Goal: Task Accomplishment & Management: Use online tool/utility

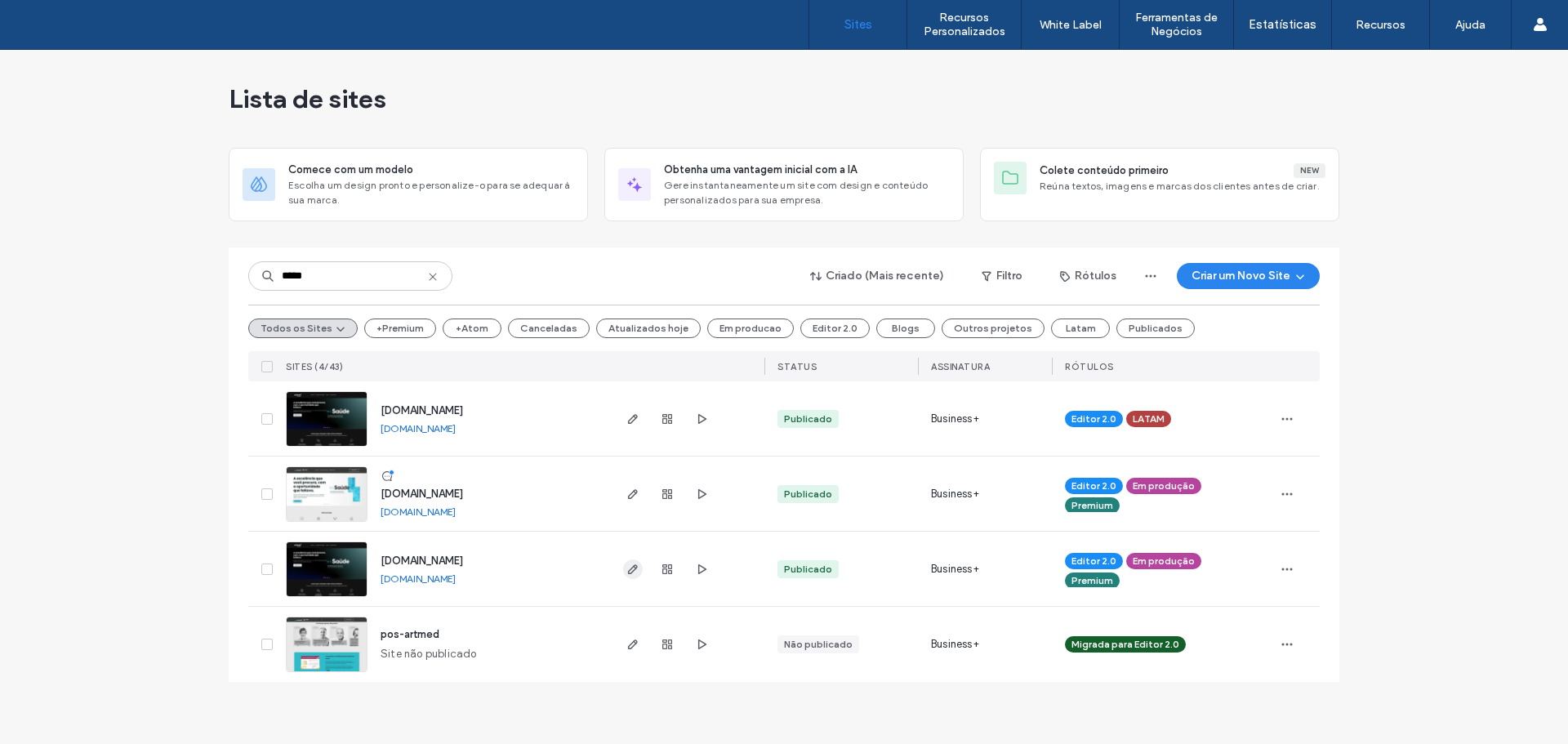
type input "*****"
click at [630, 573] on icon "button" at bounding box center [632, 569] width 13 height 13
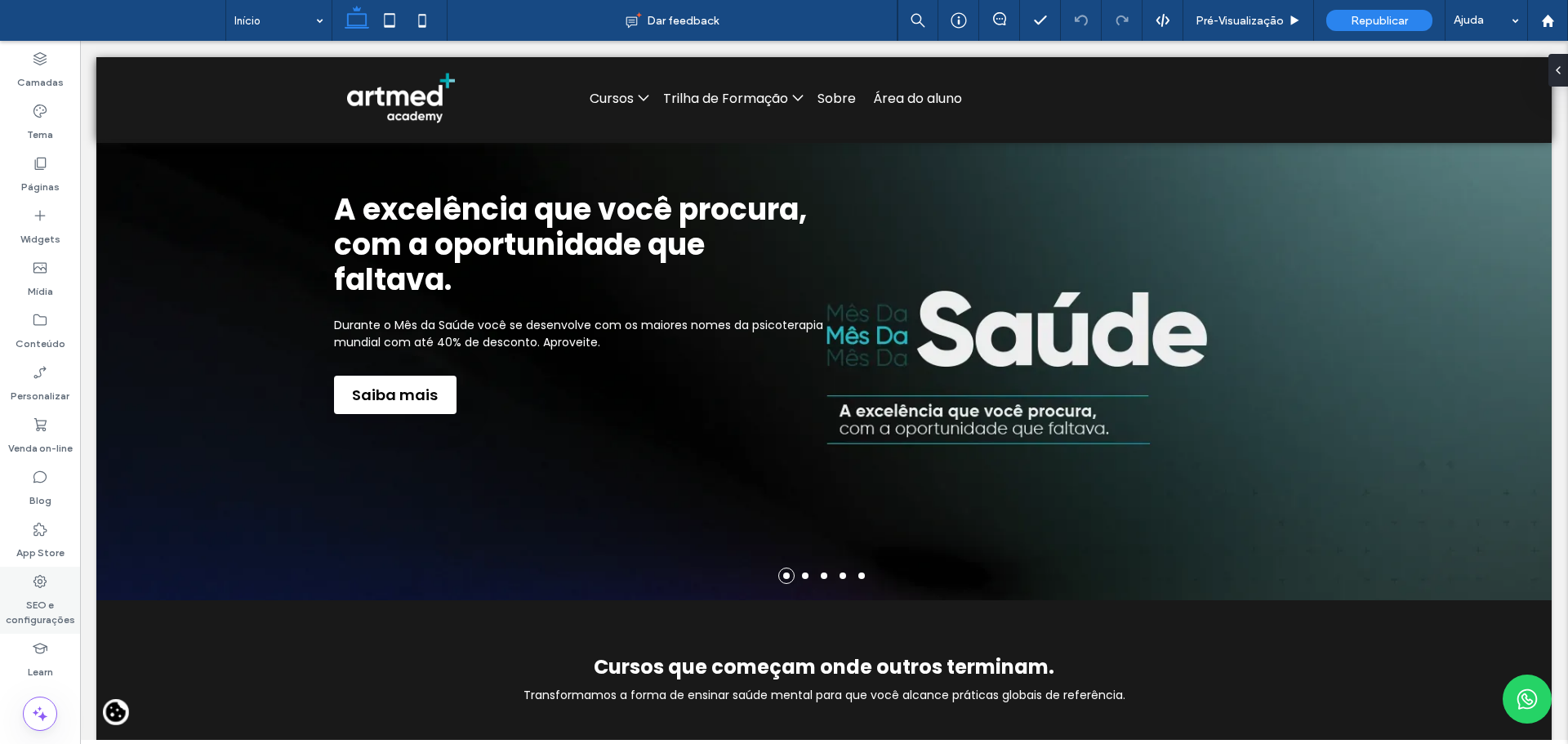
click at [25, 600] on label "SEO e configurações" at bounding box center [40, 609] width 80 height 38
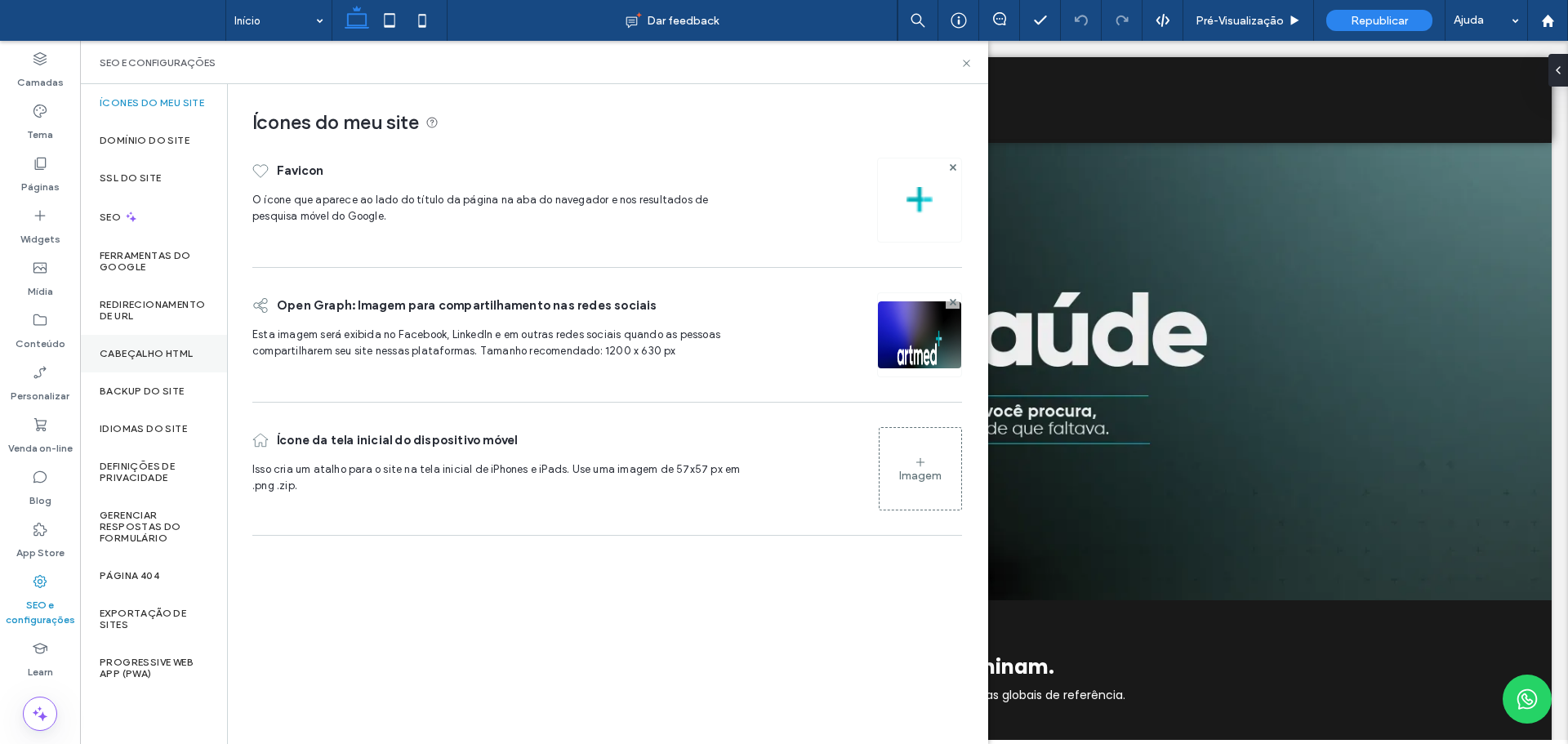
click at [109, 354] on label "Cabeçalho HTML" at bounding box center [147, 353] width 94 height 11
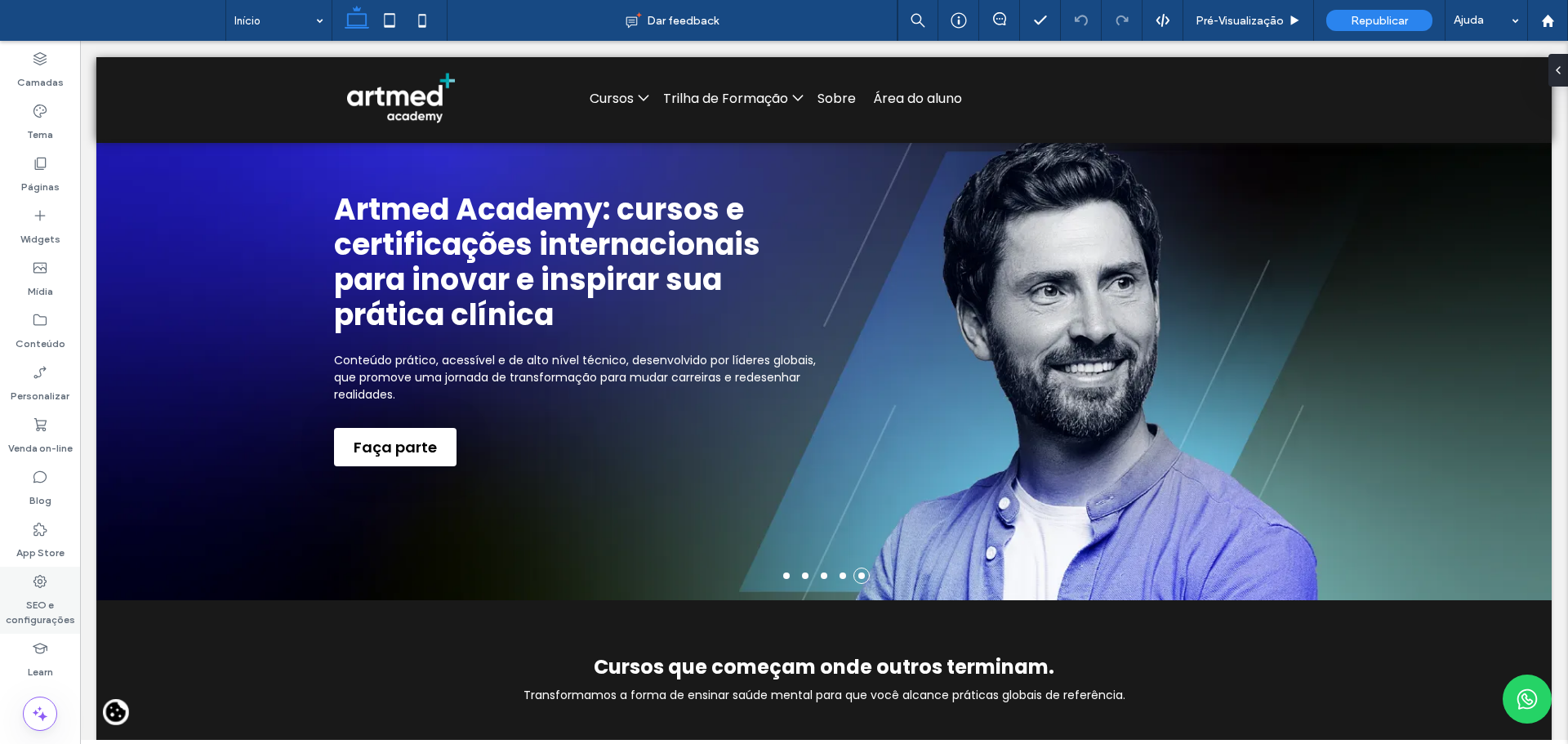
click at [22, 594] on label "SEO e configurações" at bounding box center [40, 609] width 80 height 38
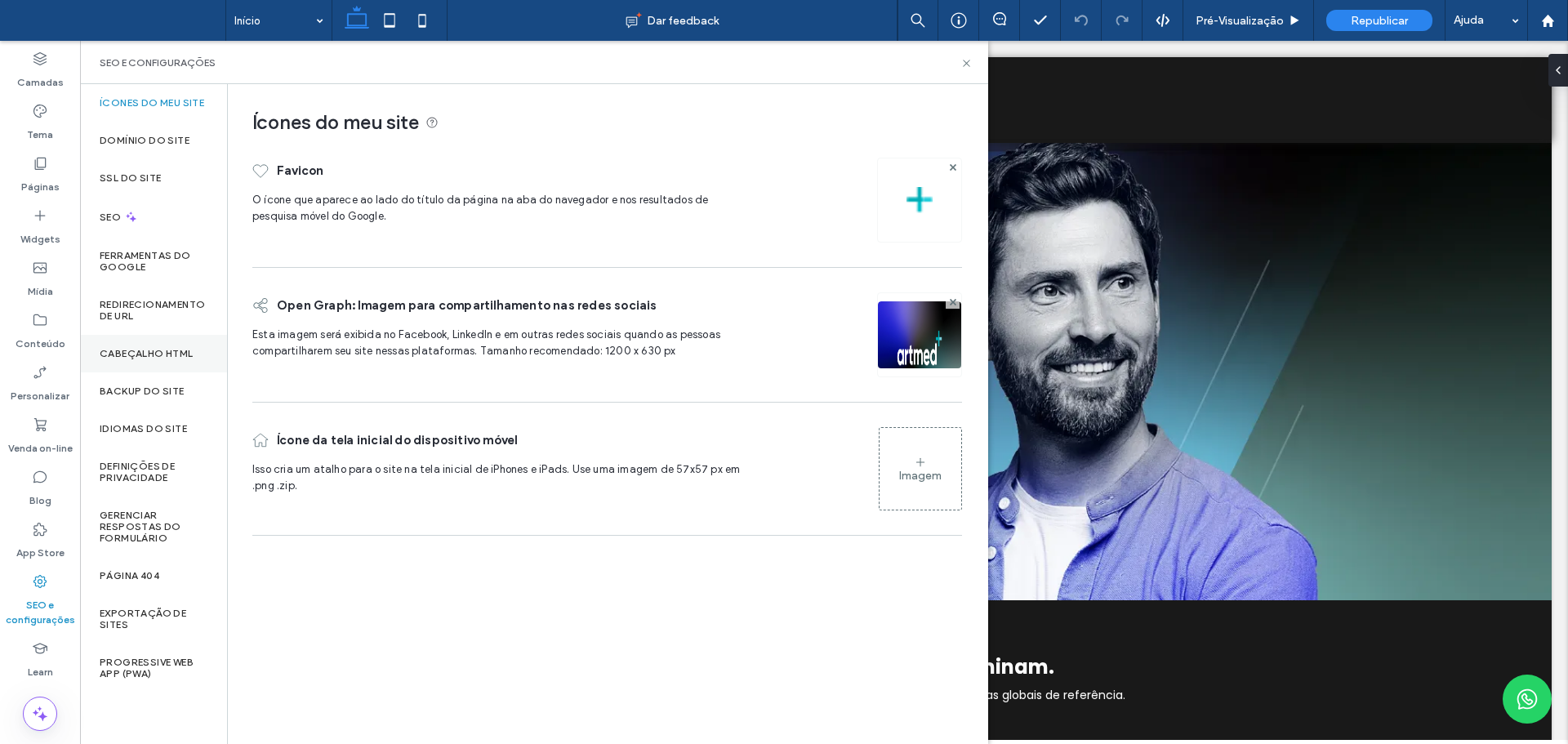
click at [158, 350] on label "Cabeçalho HTML" at bounding box center [147, 353] width 94 height 11
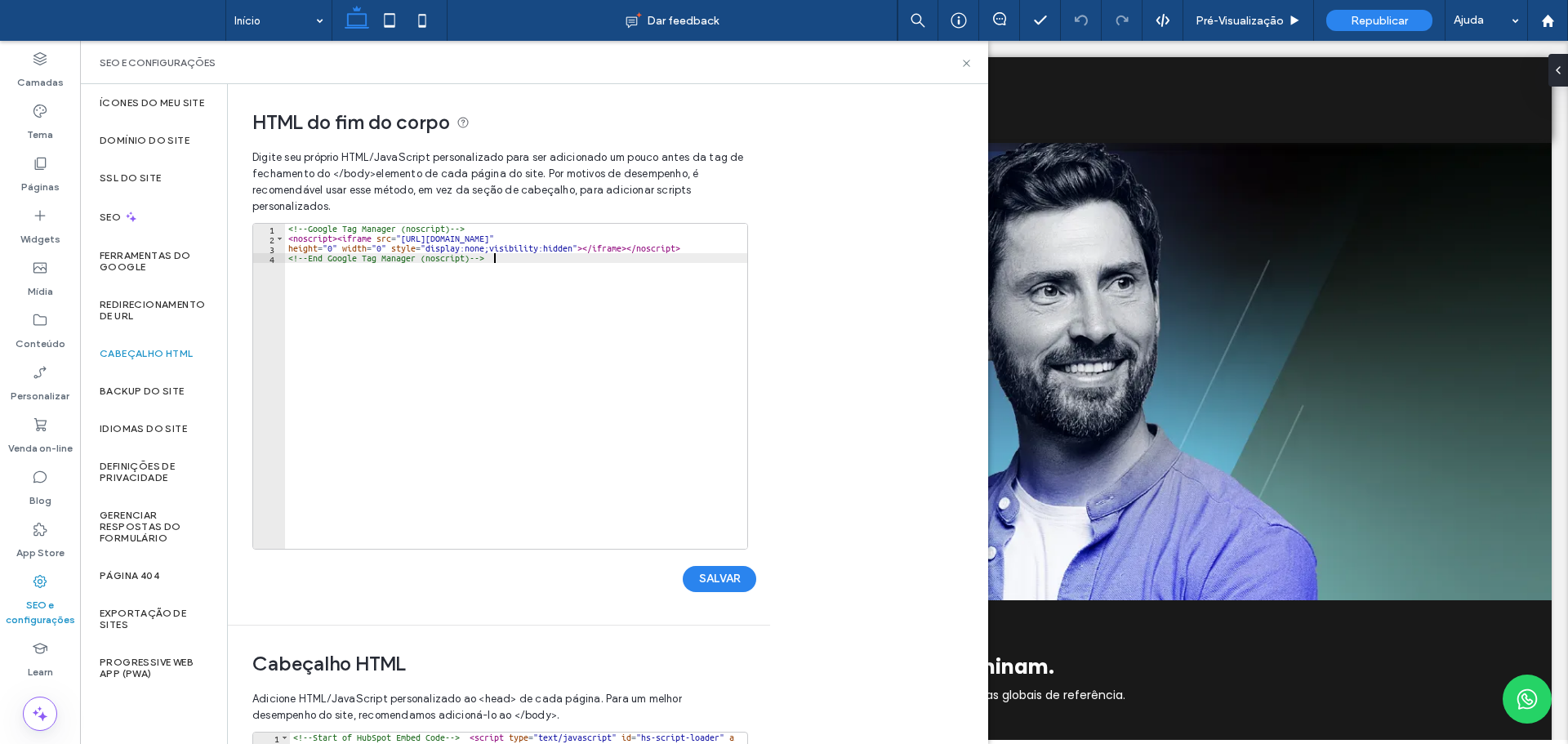
click at [554, 256] on div "<!-- Google Tag Manager (noscript) --> < noscript > < iframe src = "https://www…" at bounding box center [516, 396] width 462 height 345
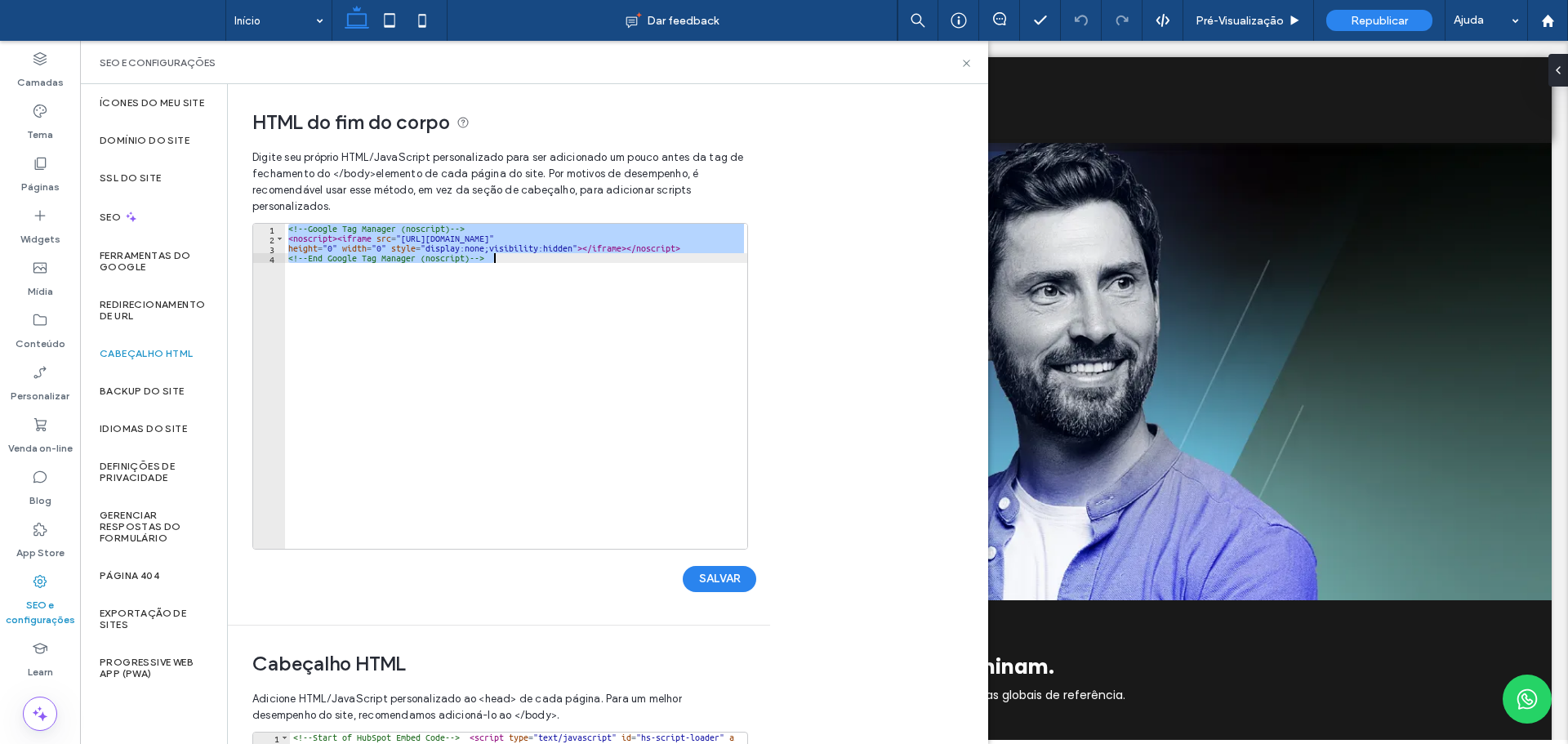
paste textarea "Cursor at row 4"
type textarea "**********"
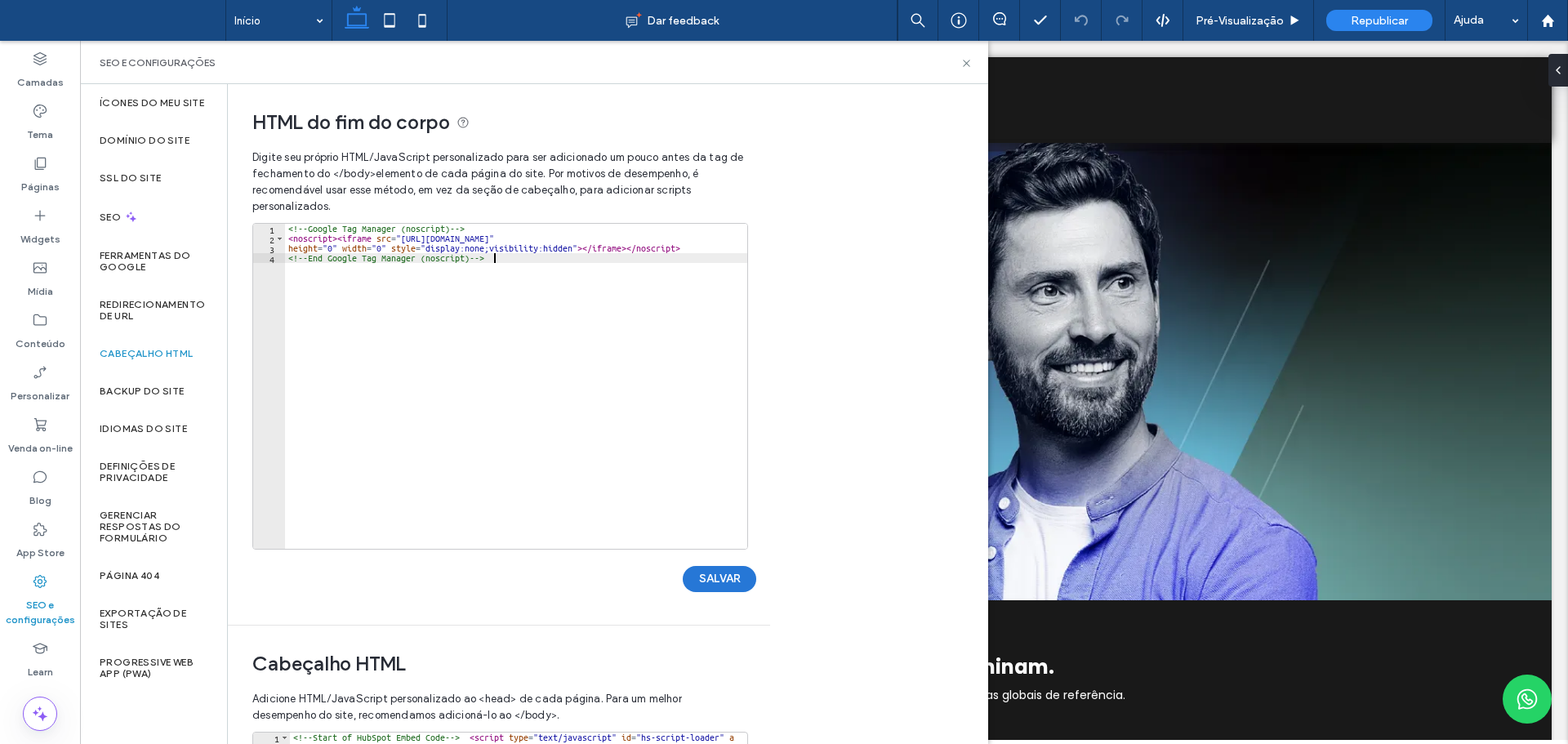
click at [719, 583] on button "SALVAR" at bounding box center [719, 579] width 73 height 26
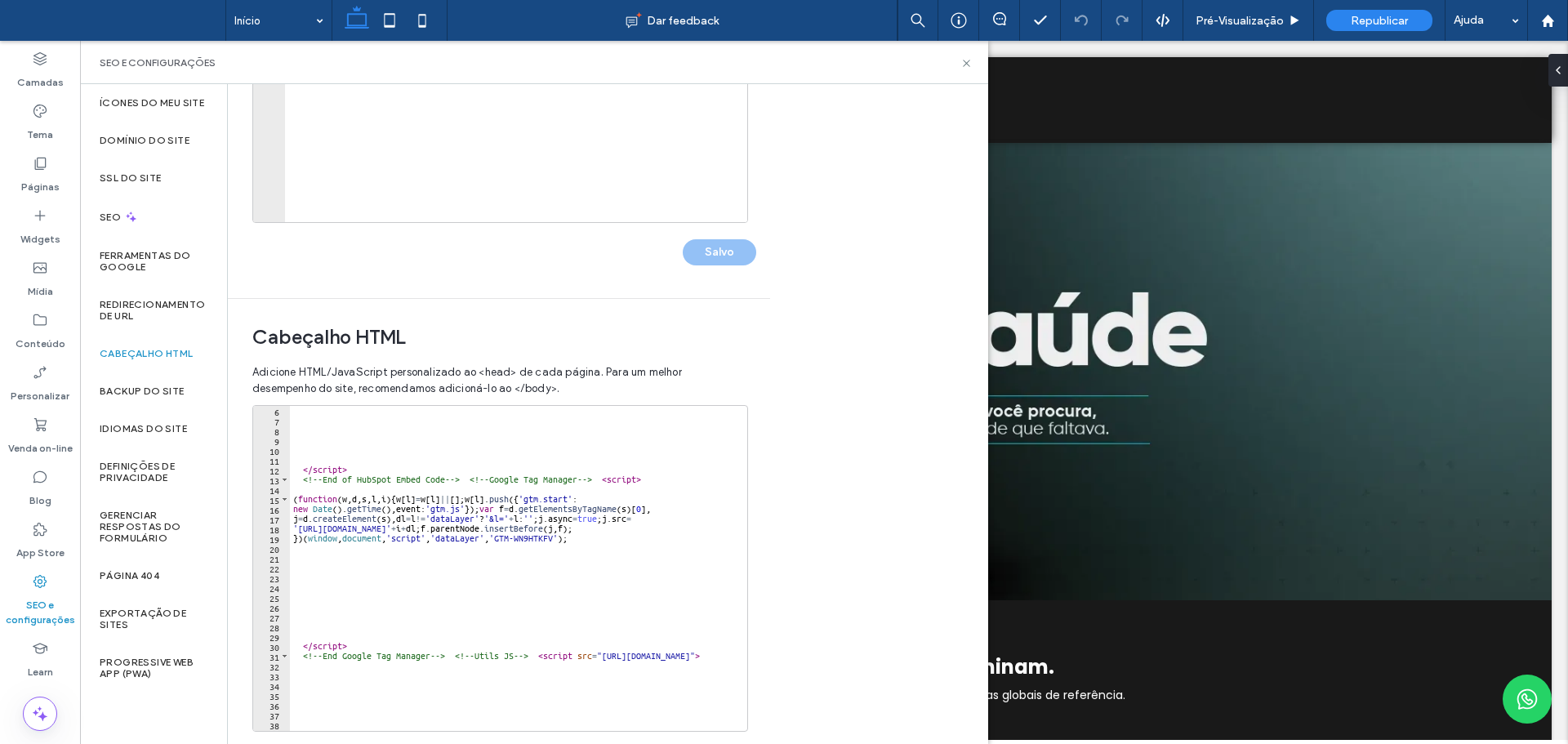
scroll to position [98, 0]
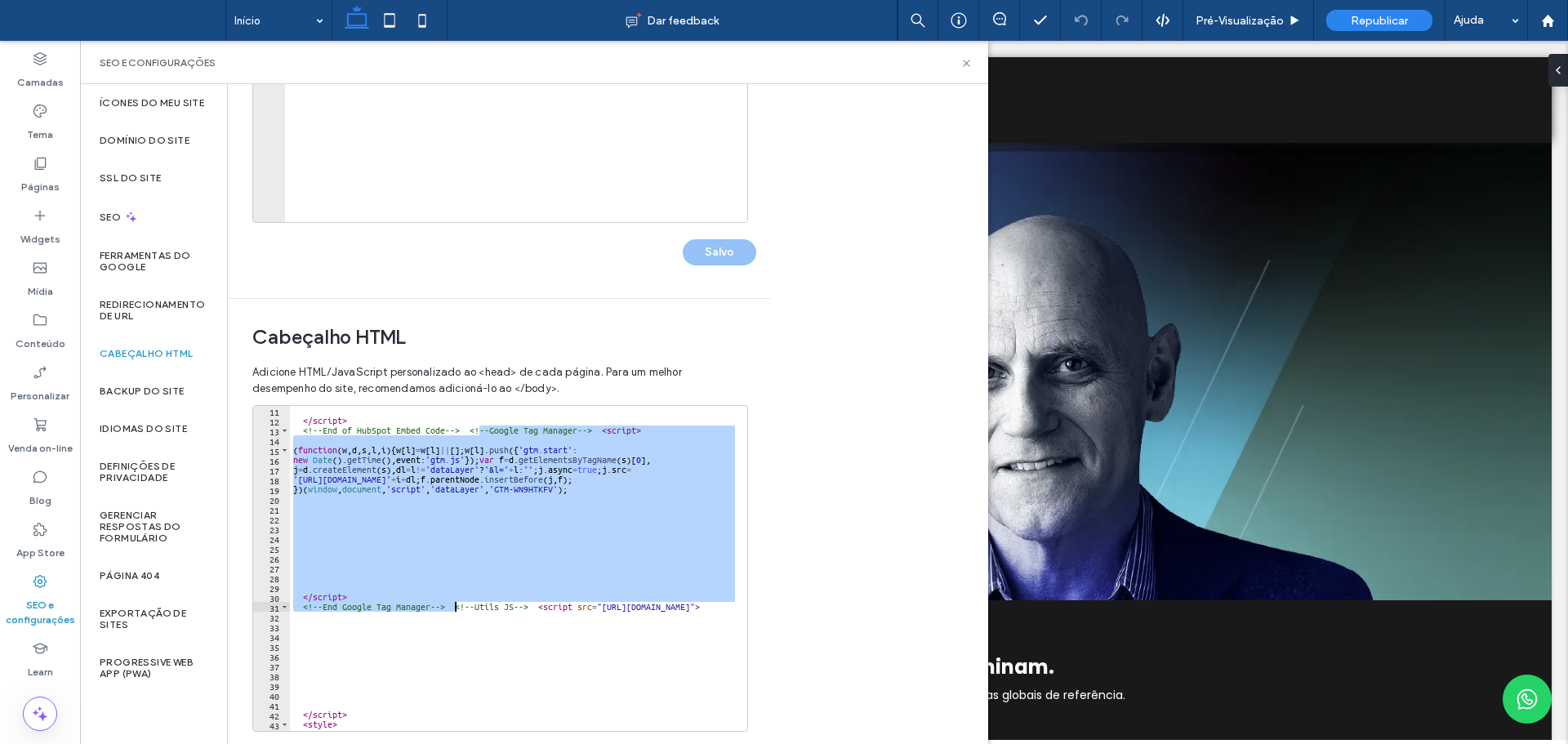
drag, startPoint x: 479, startPoint y: 434, endPoint x: 455, endPoint y: 606, distance: 174.0
click at [455, 606] on div "</ script > <!-- End of HubSpot Embed Code --> <!-- Google Tag Manager --> < sc…" at bounding box center [651, 572] width 722 height 332
paste textarea "Cursor at row 31"
type textarea "**********"
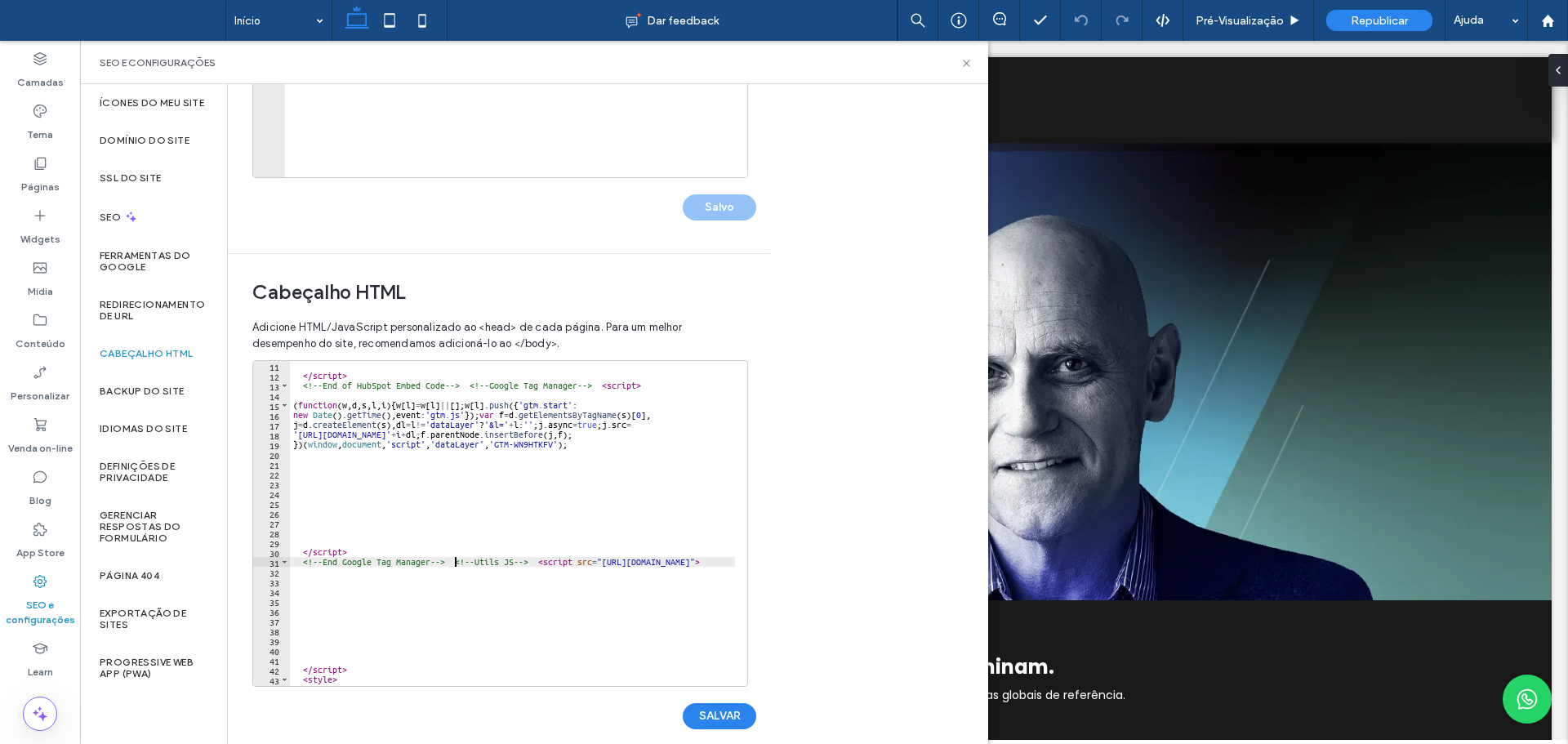
scroll to position [391, 0]
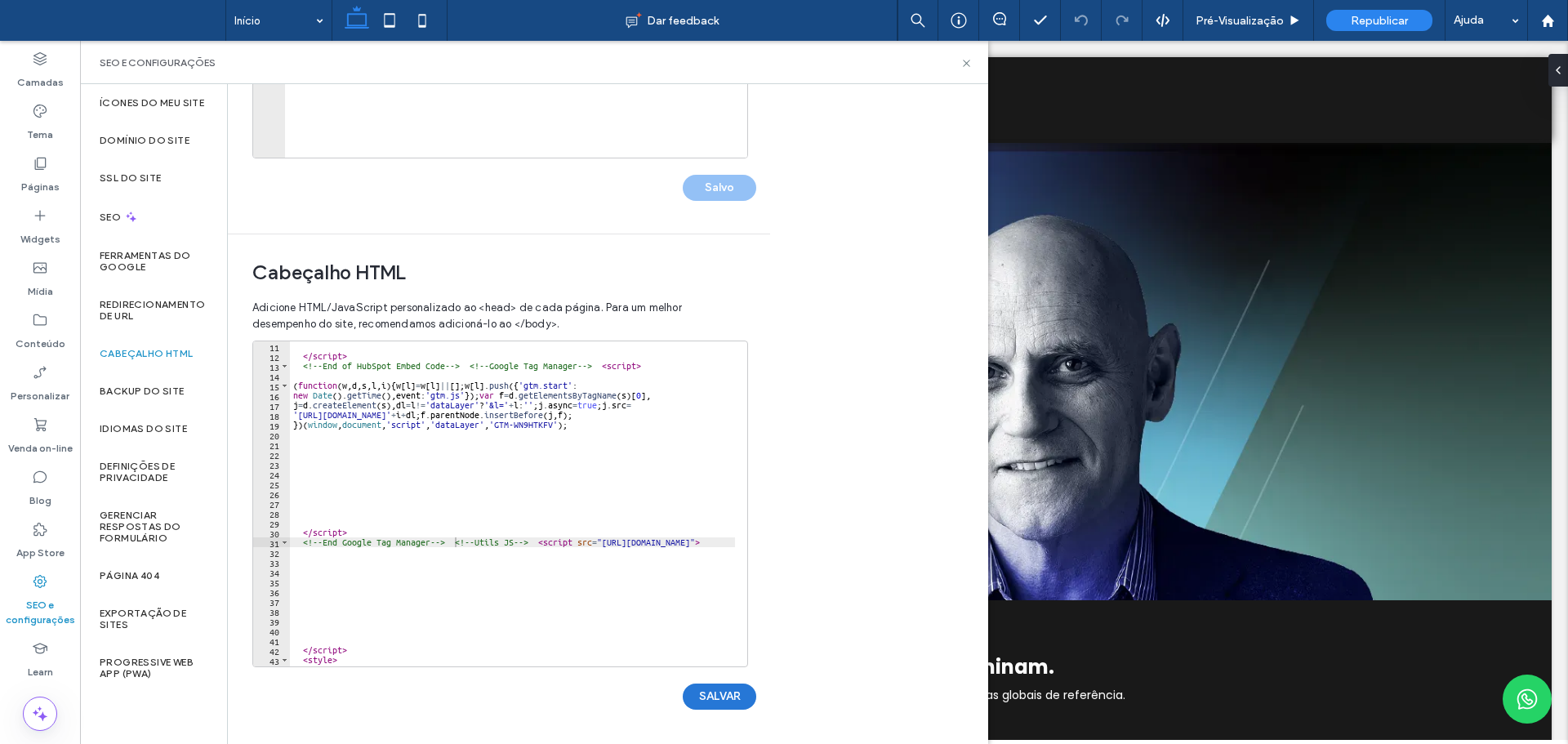
click at [710, 703] on button "SALVAR" at bounding box center [719, 696] width 73 height 26
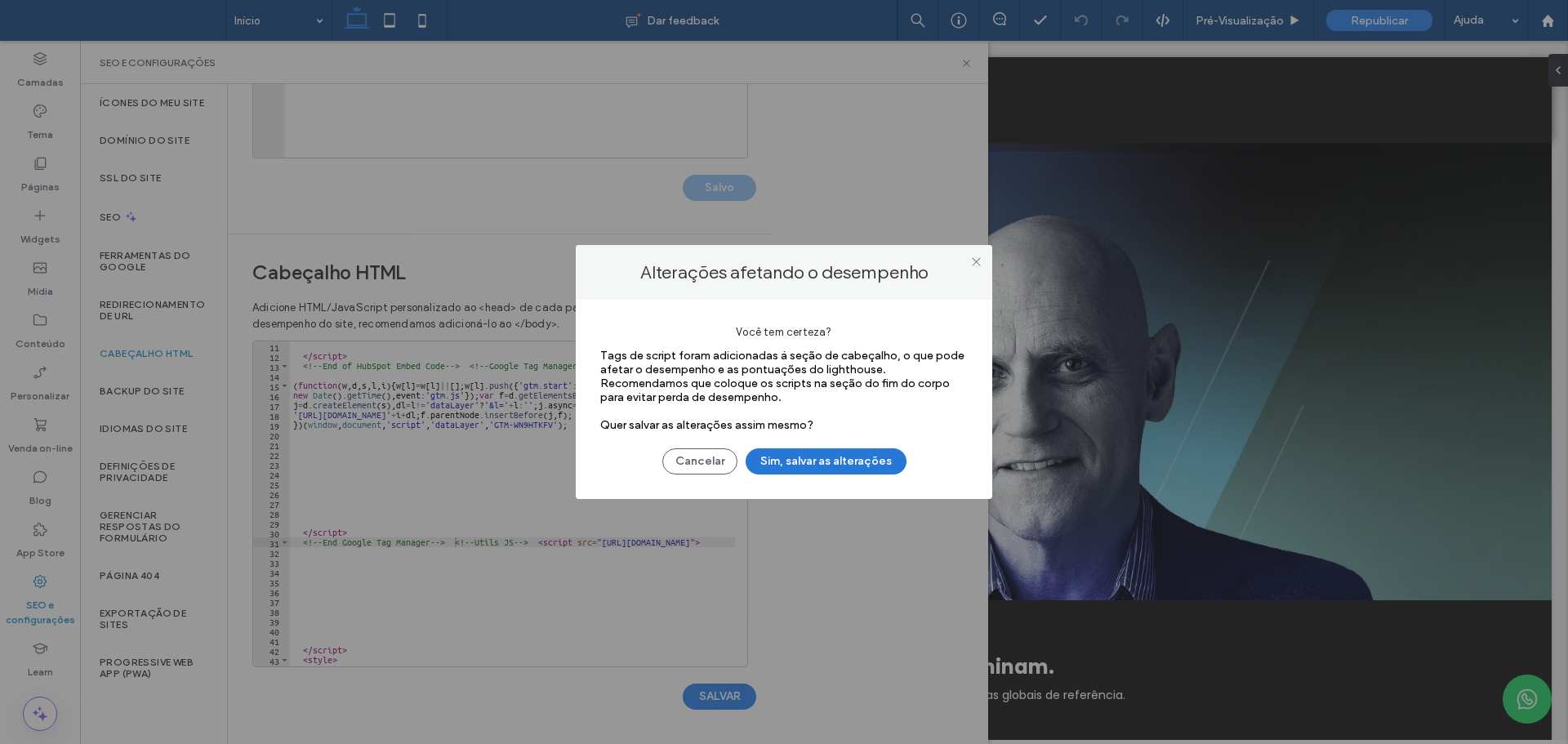
click at [836, 452] on button "Sim, salvar as alterações" at bounding box center [825, 461] width 161 height 26
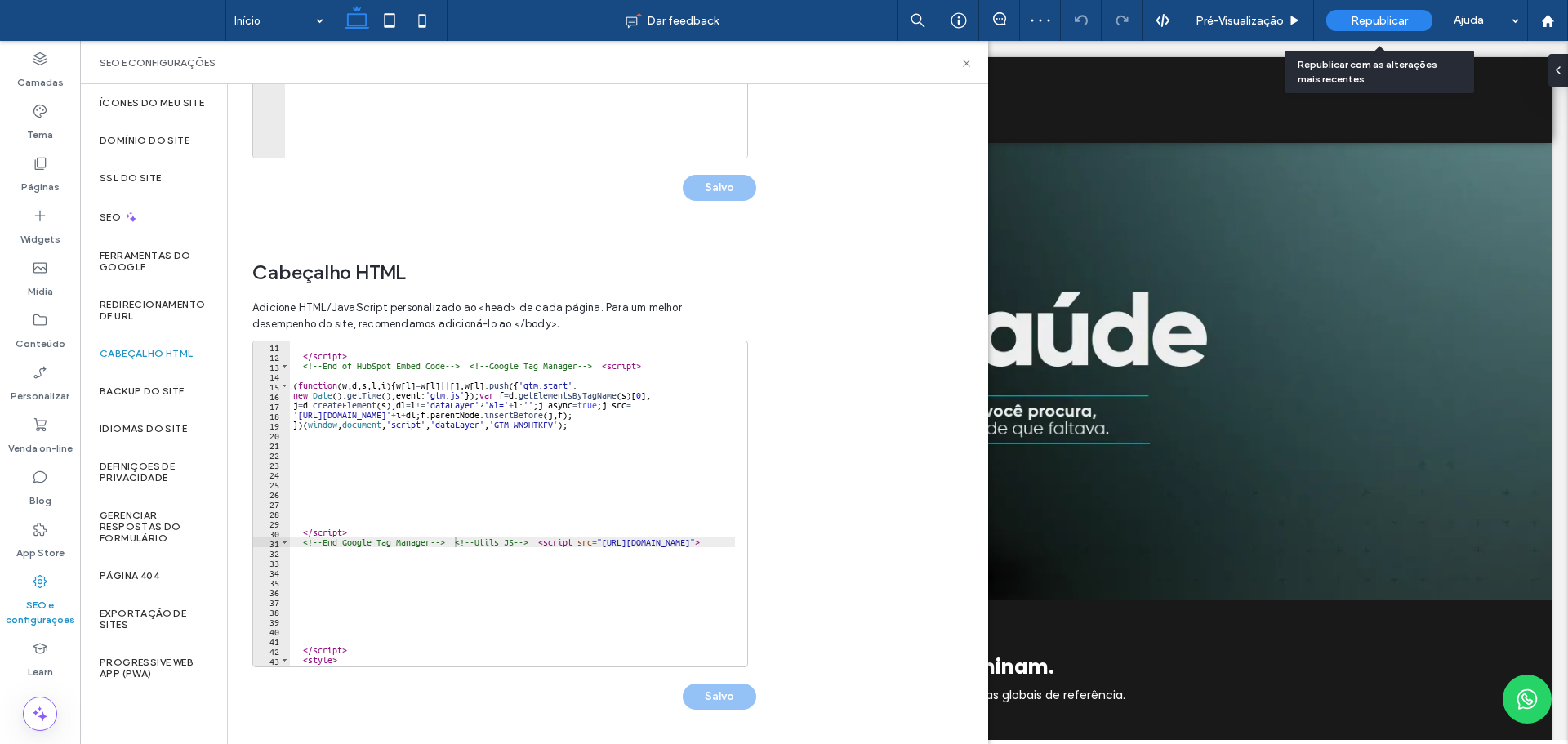
scroll to position [0, 0]
click at [1380, 18] on span "Republicar" at bounding box center [1378, 21] width 57 height 14
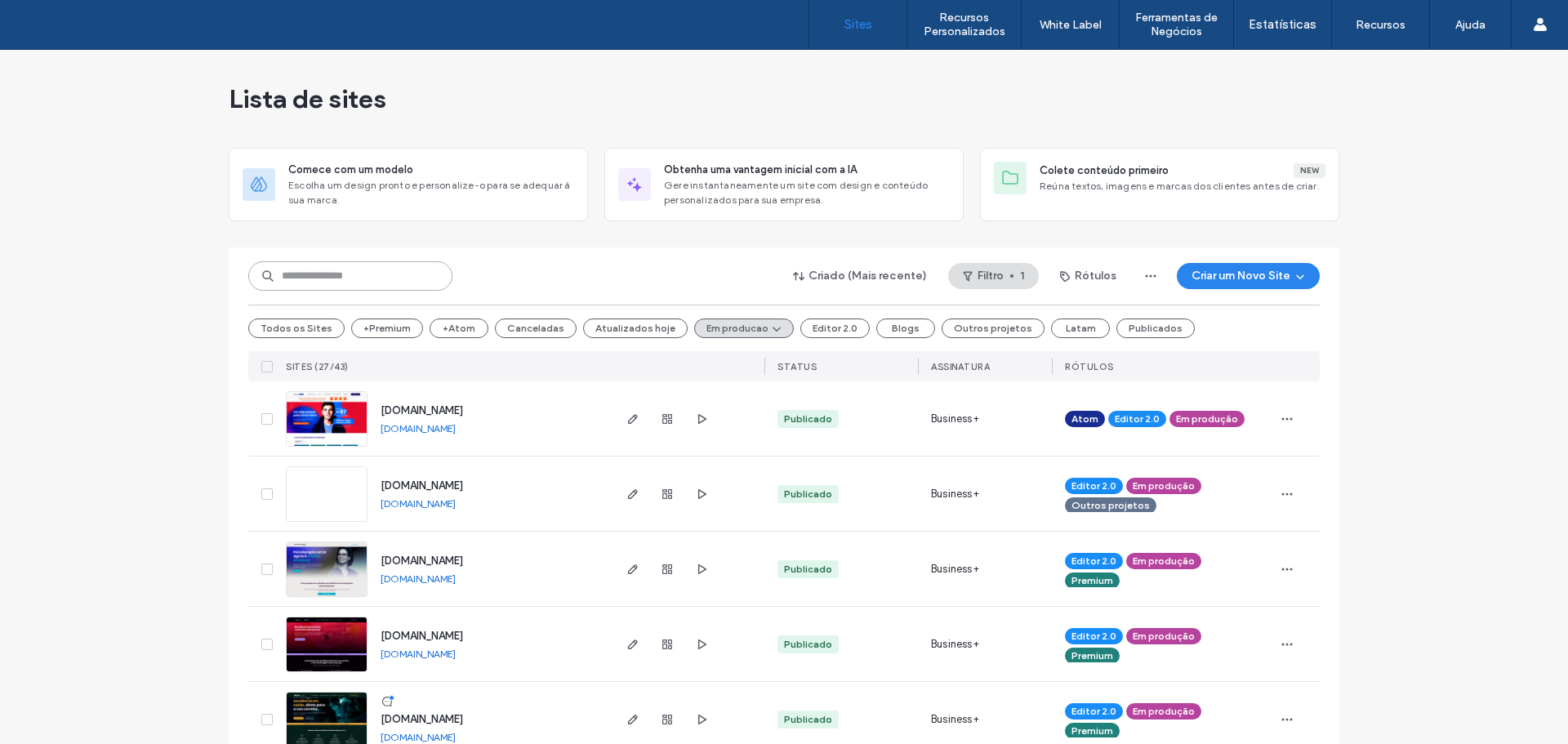
click at [349, 274] on input at bounding box center [350, 275] width 204 height 29
click at [297, 333] on button "Todos os Sites" at bounding box center [296, 328] width 96 height 20
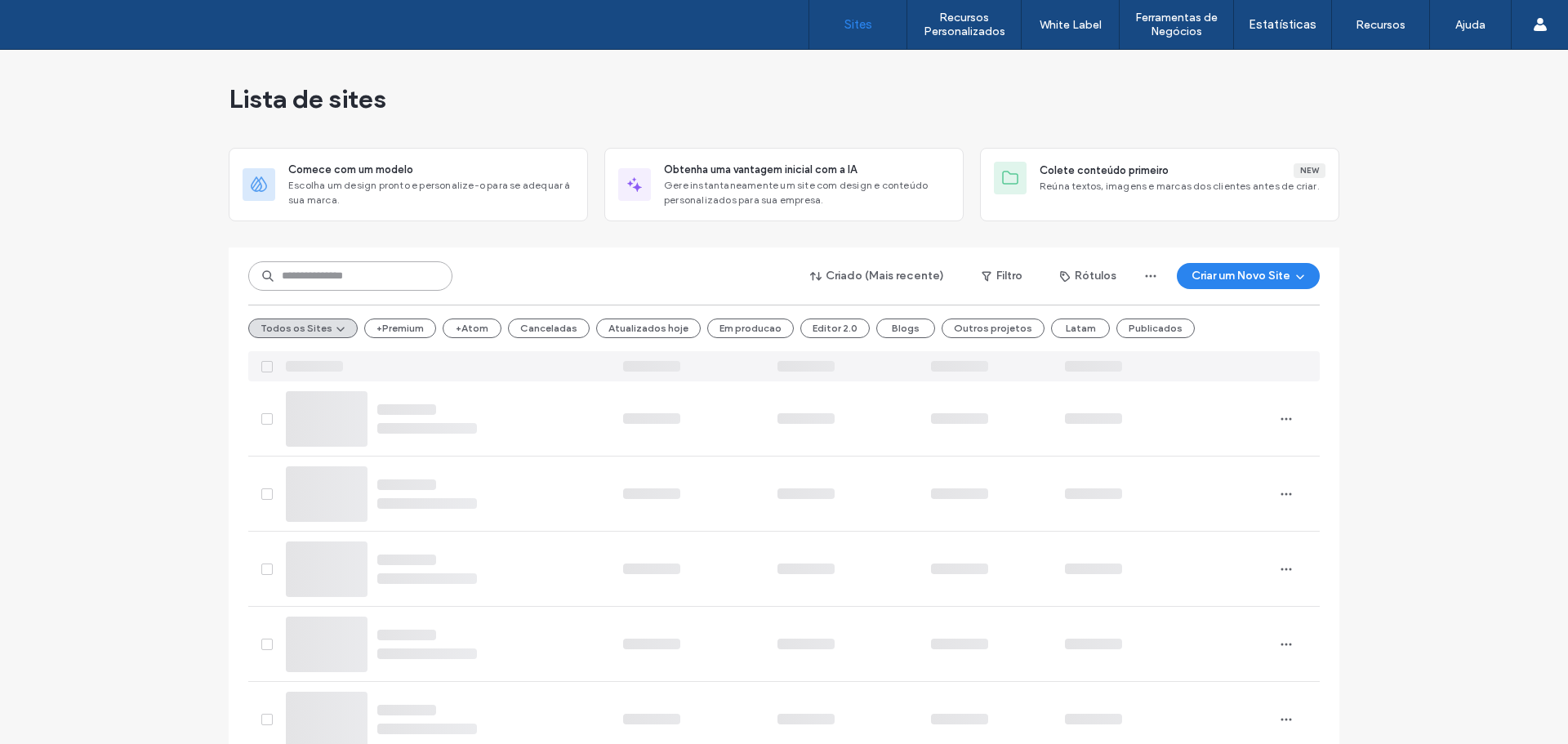
click at [323, 278] on input at bounding box center [350, 275] width 204 height 29
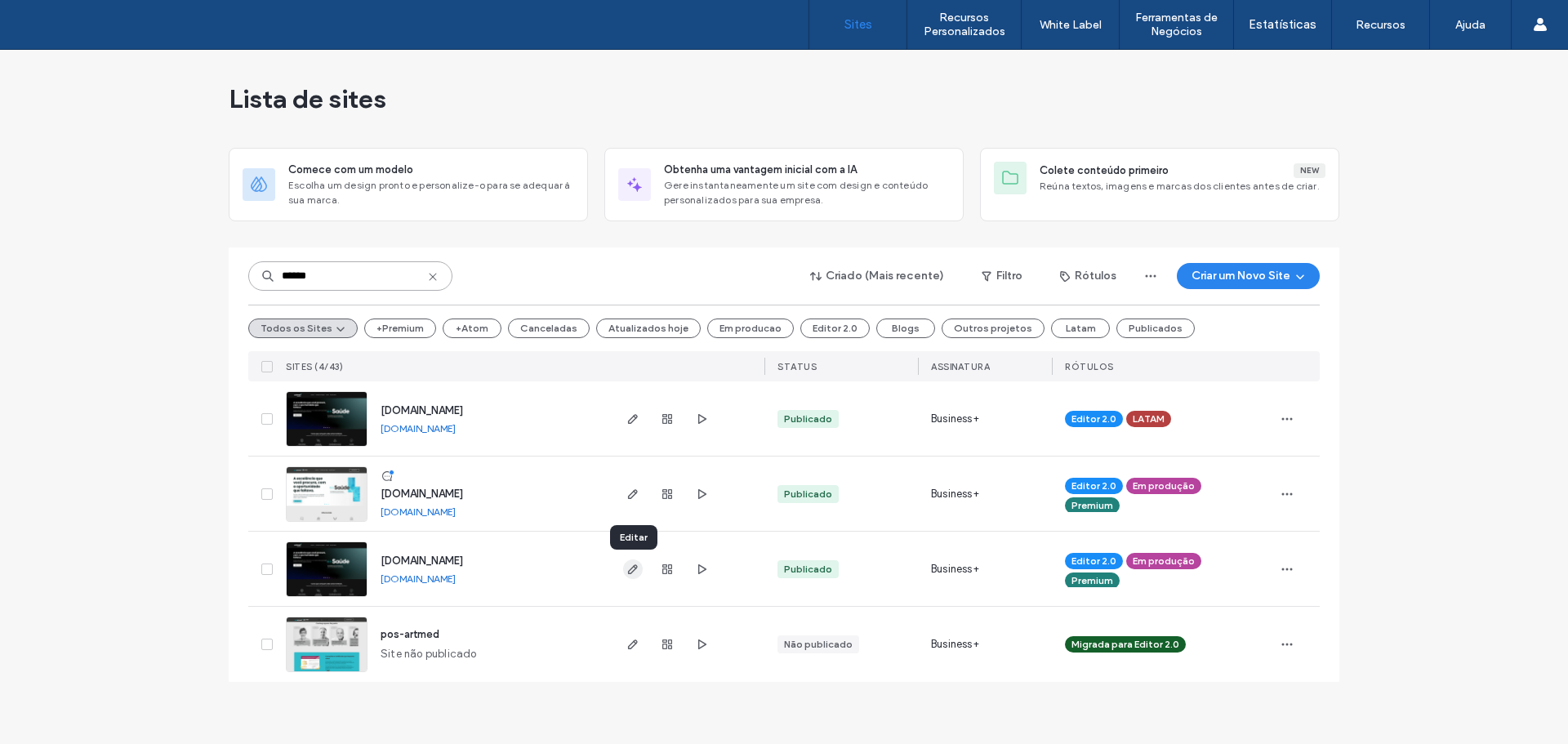
type input "******"
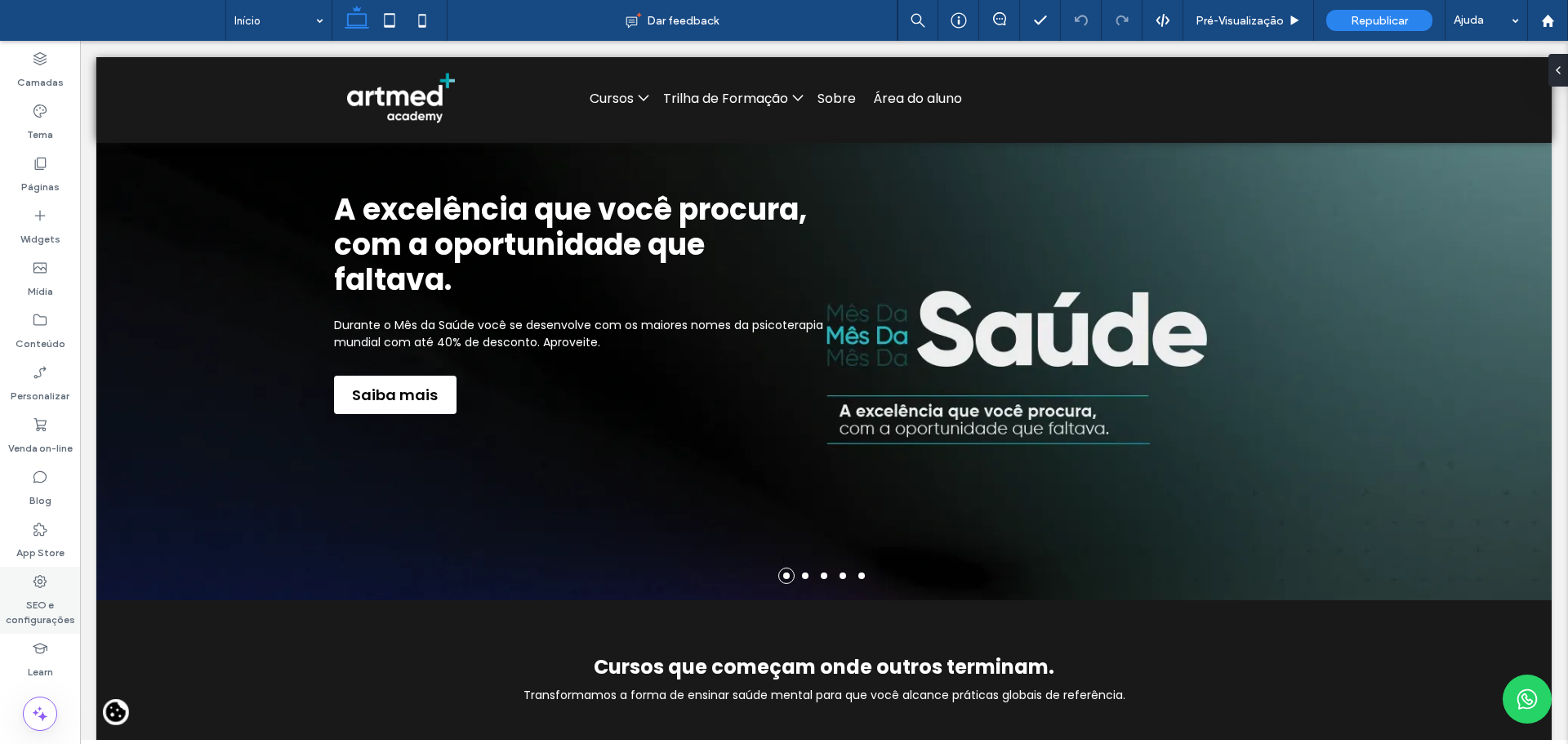
click at [43, 596] on label "SEO e configurações" at bounding box center [40, 609] width 80 height 38
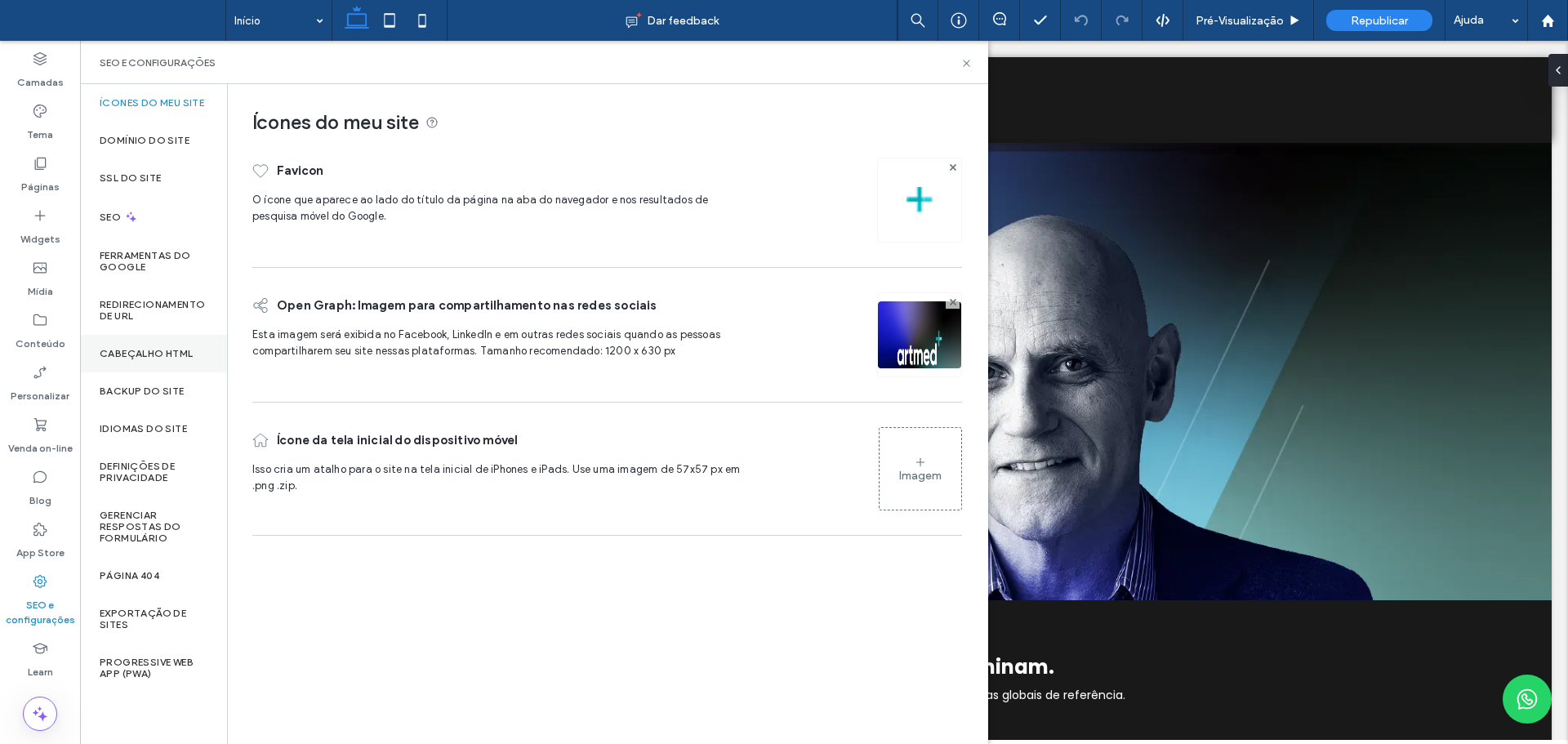
click at [133, 345] on div "Cabeçalho HTML" at bounding box center [153, 354] width 147 height 38
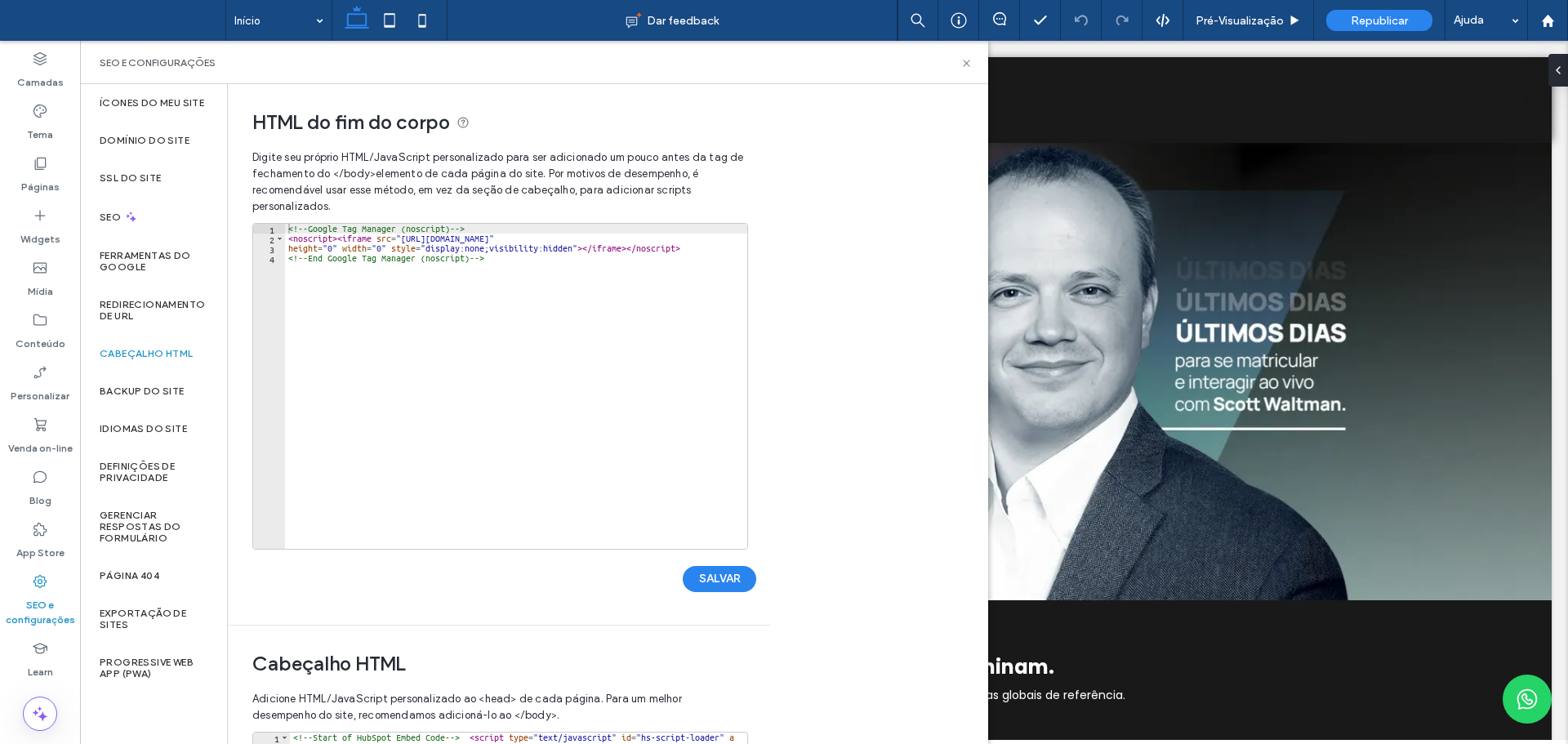
click at [605, 314] on div "<!-- Google Tag Manager (noscript) --> < noscript > < iframe src = "https://www…" at bounding box center [516, 396] width 462 height 345
type textarea "**********"
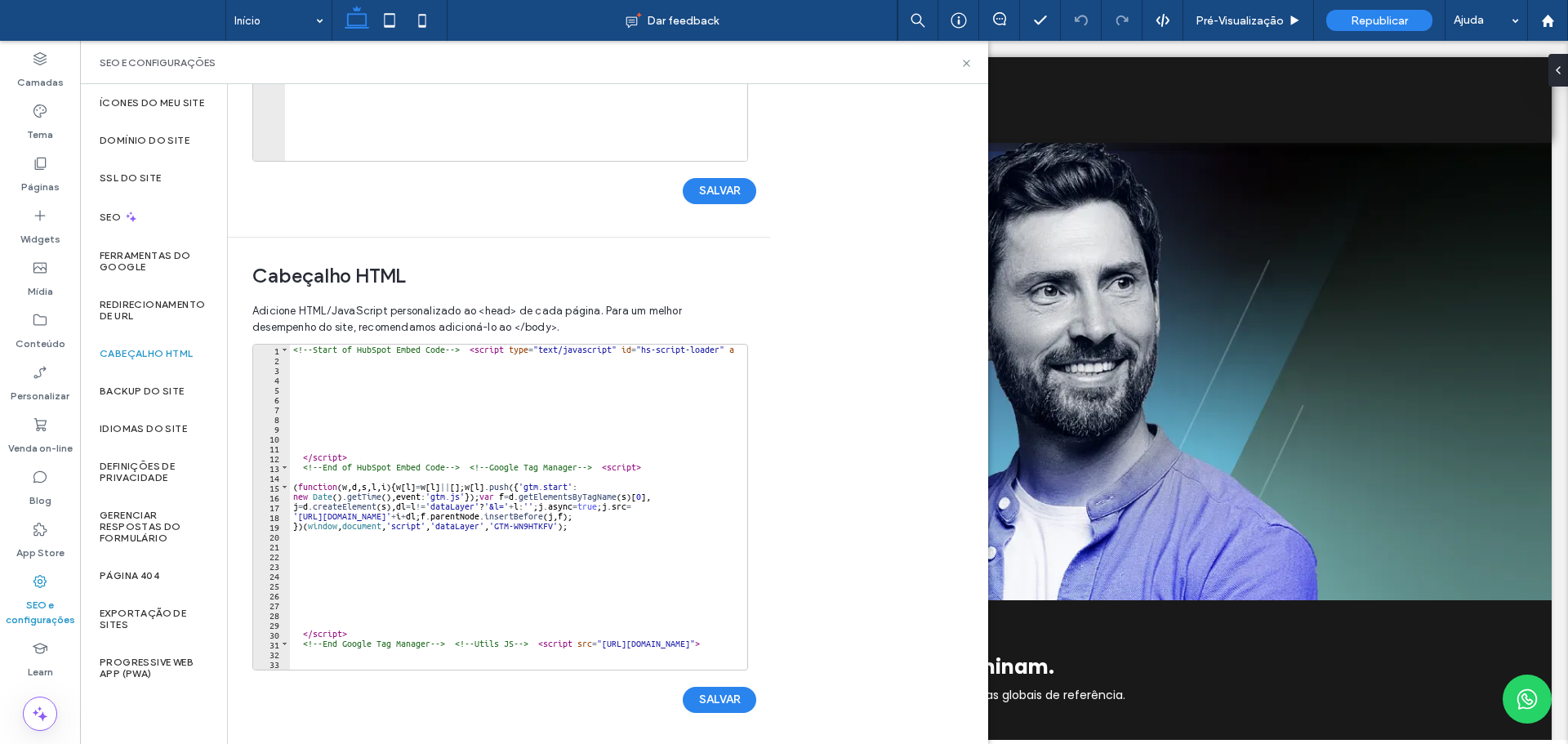
scroll to position [391, 0]
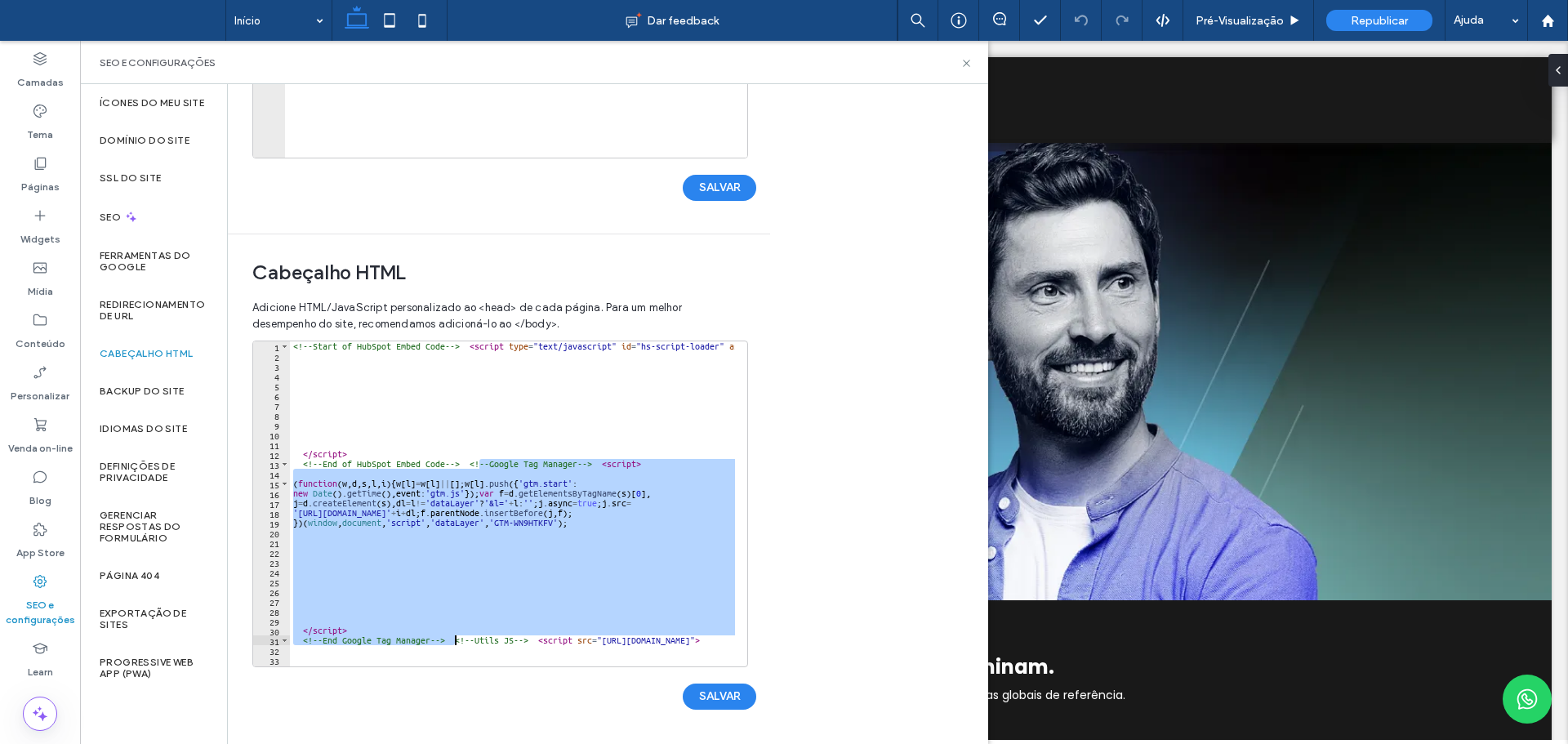
drag, startPoint x: 481, startPoint y: 462, endPoint x: 454, endPoint y: 635, distance: 175.2
click at [454, 635] on div "<!-- Start of HubSpot Embed Code --> < script type = "text/javascript" id = "hs…" at bounding box center [651, 507] width 722 height 332
type textarea "**********"
